Goal: Task Accomplishment & Management: Manage account settings

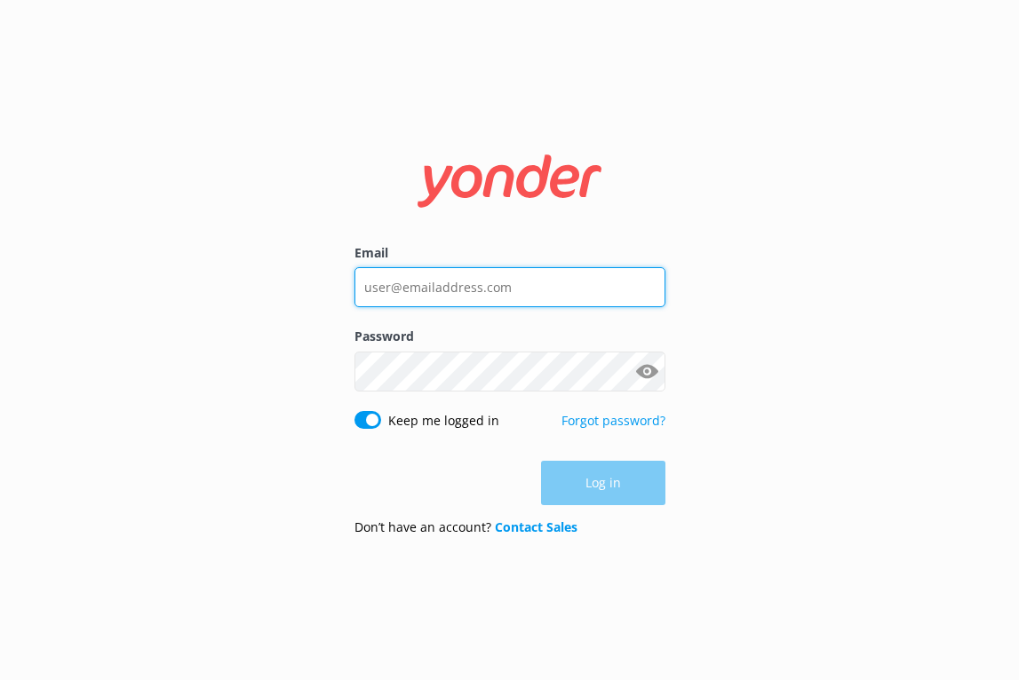
type input "[EMAIL_ADDRESS][DOMAIN_NAME]"
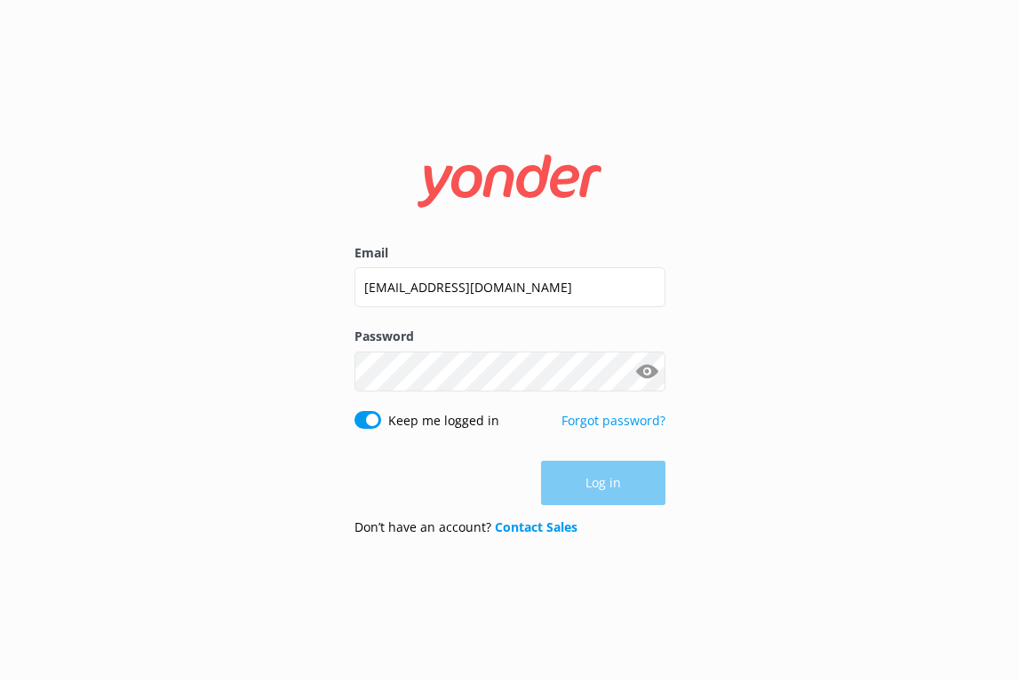
click at [609, 483] on div "Log in" at bounding box center [509, 483] width 311 height 44
click at [592, 486] on button "Log in" at bounding box center [603, 484] width 124 height 44
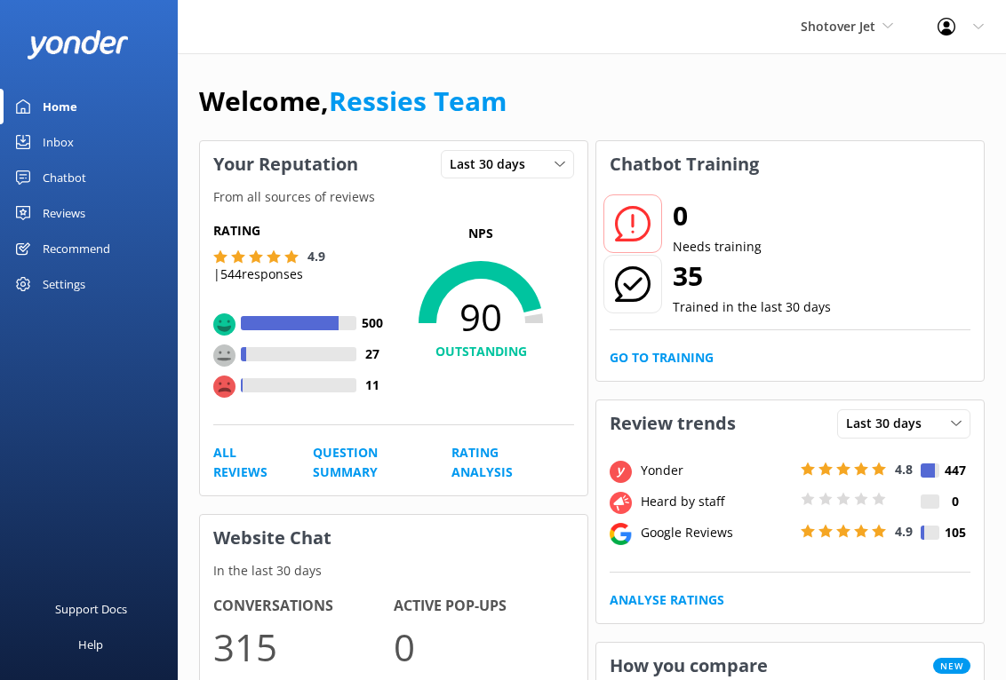
click at [90, 174] on link "Chatbot" at bounding box center [89, 178] width 178 height 36
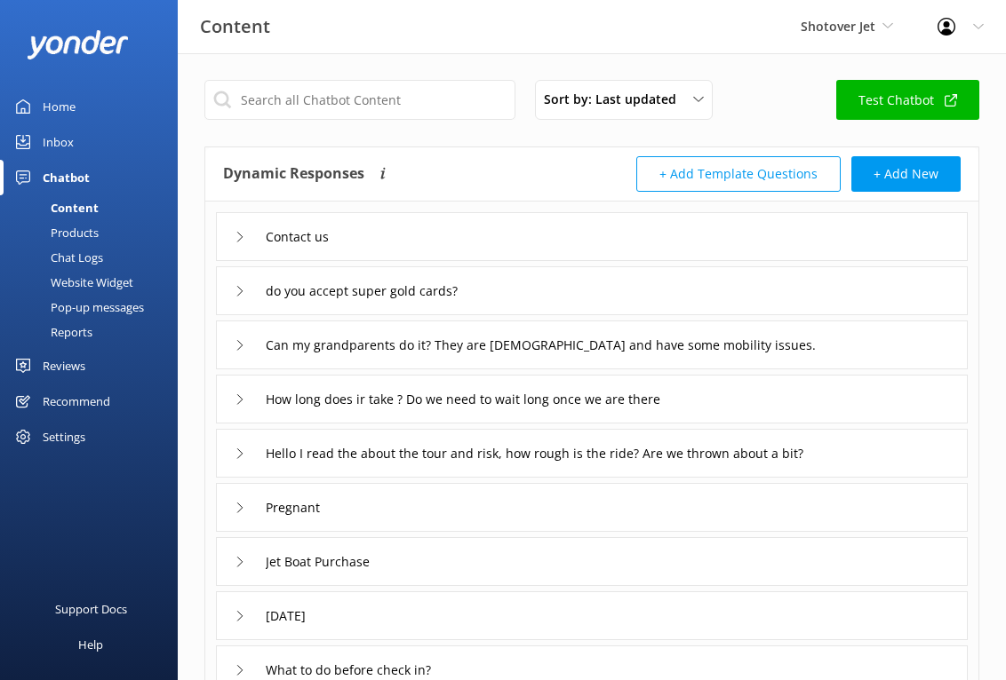
click at [79, 237] on div "Products" at bounding box center [55, 232] width 88 height 25
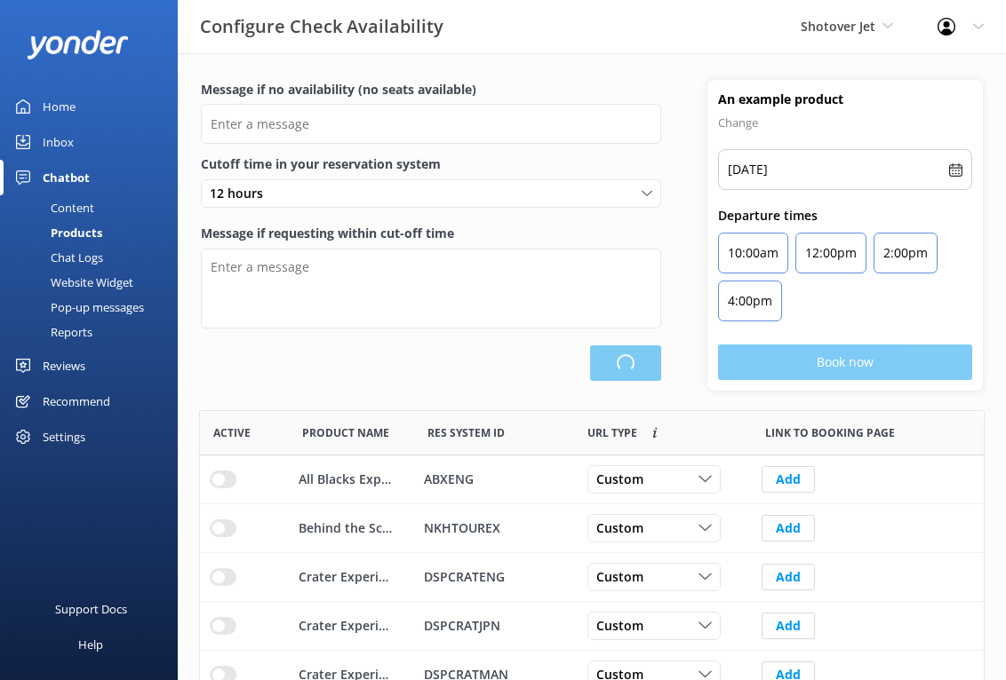
type input "There are no seats available, please check an alternative day"
type textarea "Our online booking system closes {hours} prior to departure. Please contact us …"
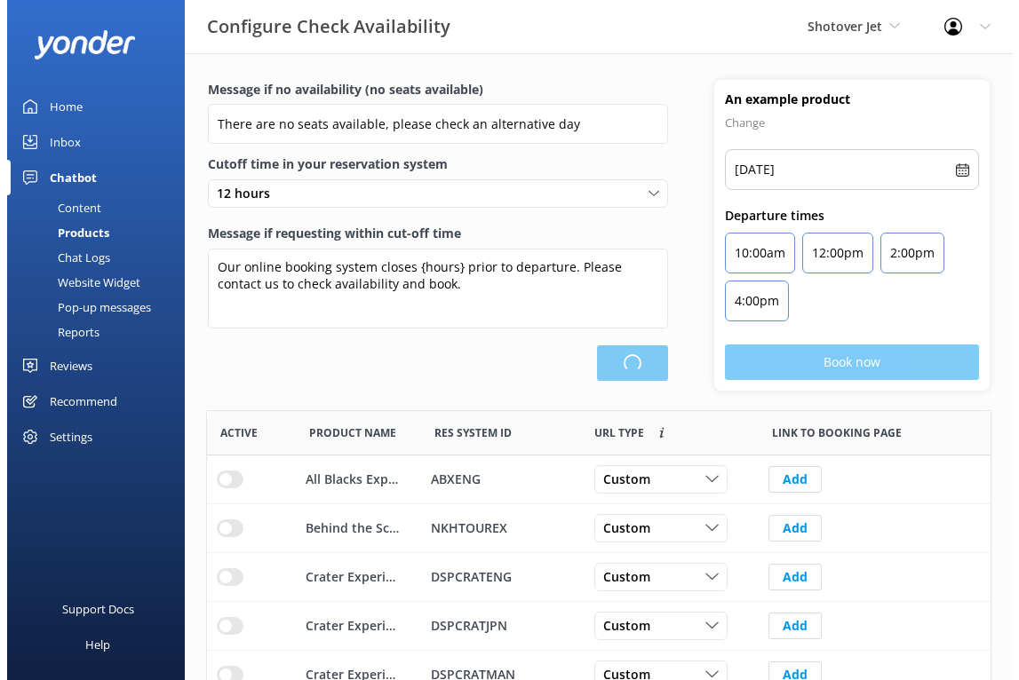
scroll to position [521, 770]
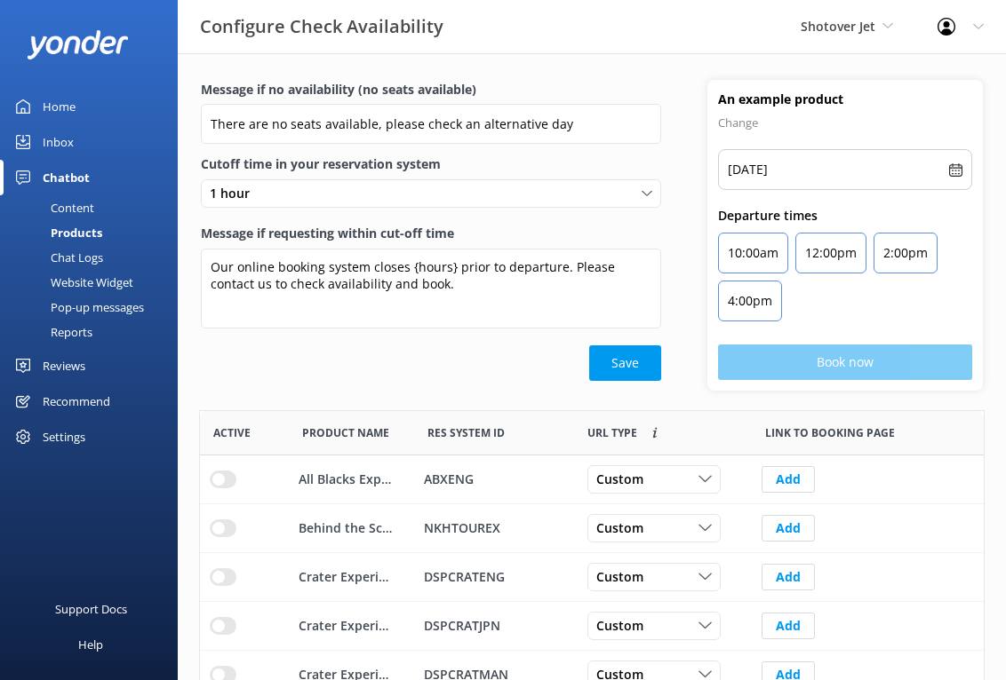
click at [89, 253] on div "Chat Logs" at bounding box center [57, 257] width 92 height 25
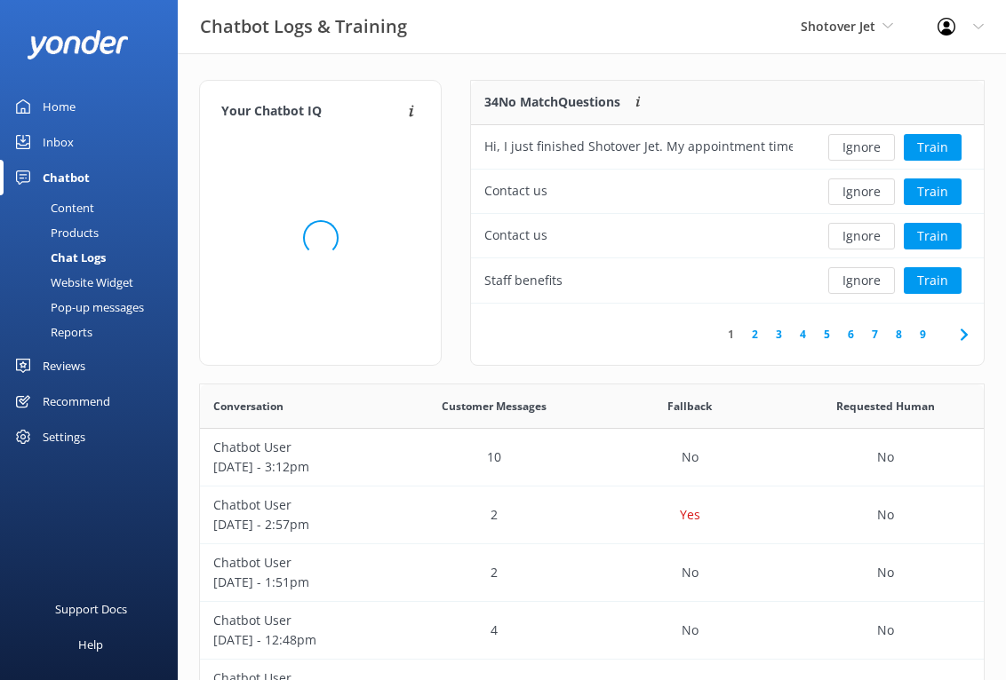
scroll to position [14, 14]
